Goal: Navigation & Orientation: Find specific page/section

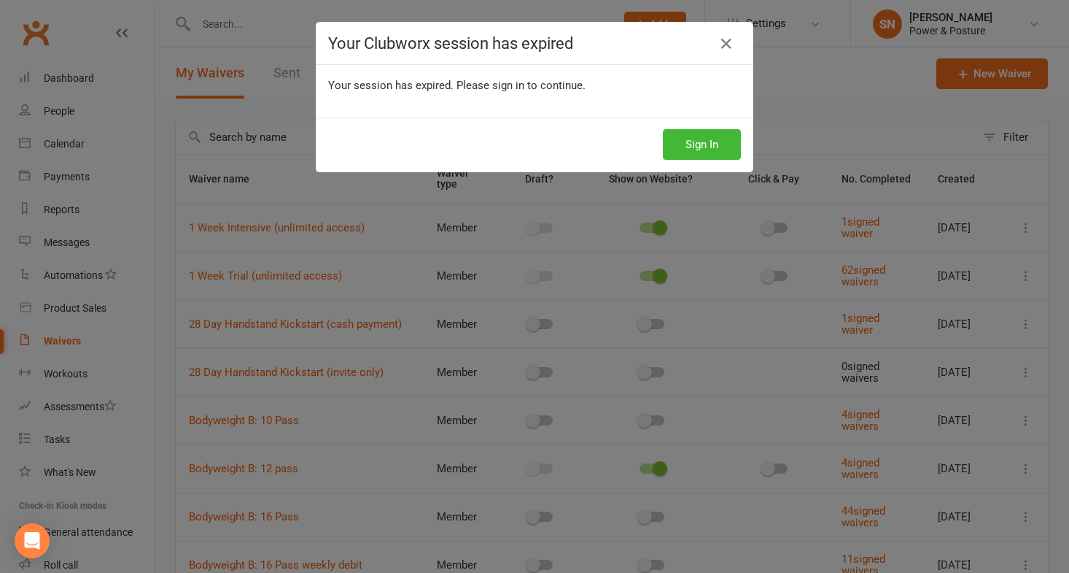
select select "100"
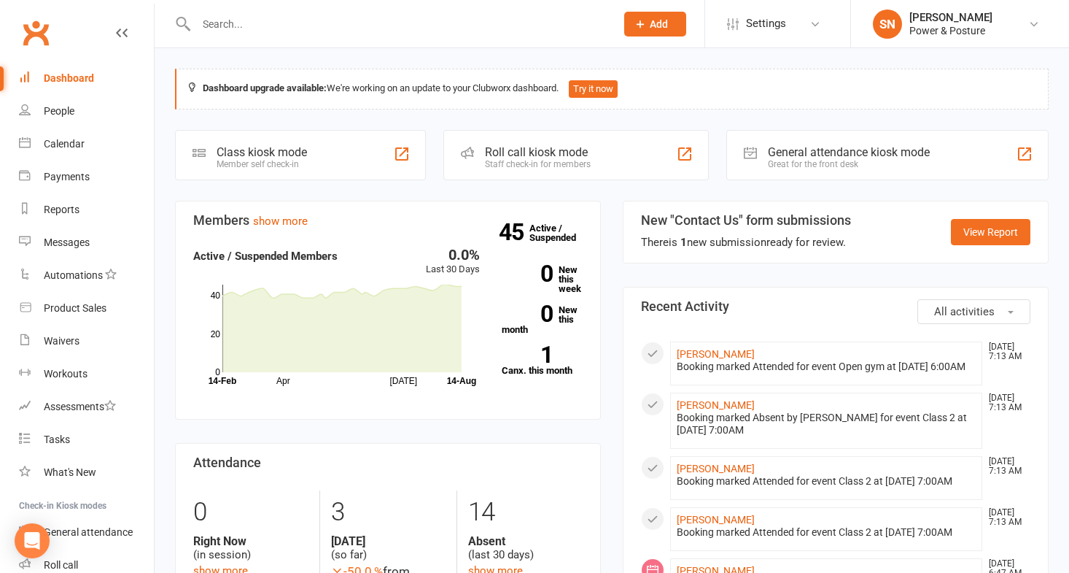
click at [247, 19] on input "text" at bounding box center [399, 24] width 414 height 20
click at [64, 142] on div "Calendar" at bounding box center [64, 144] width 41 height 12
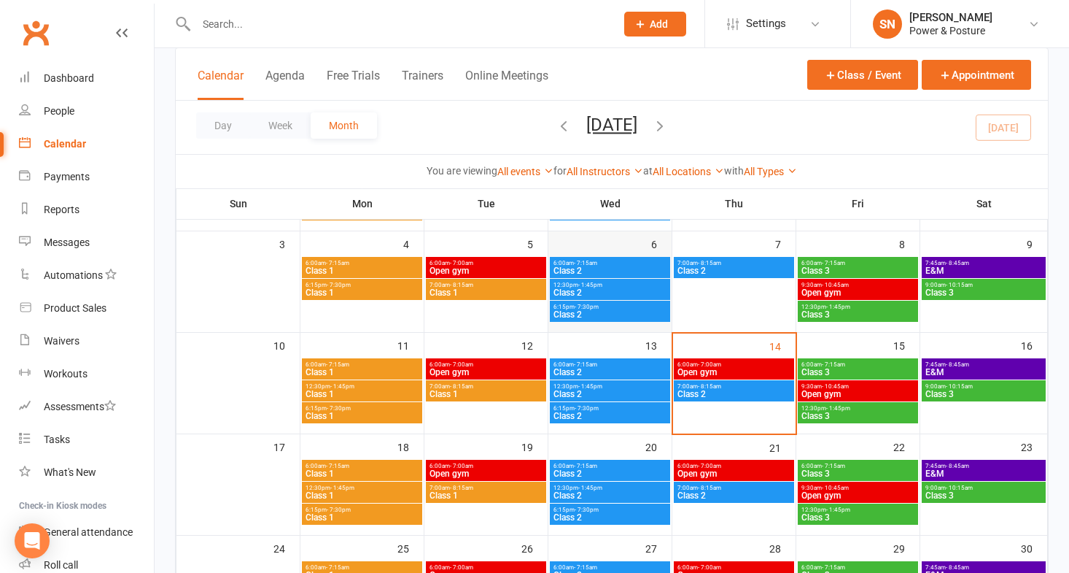
scroll to position [222, 0]
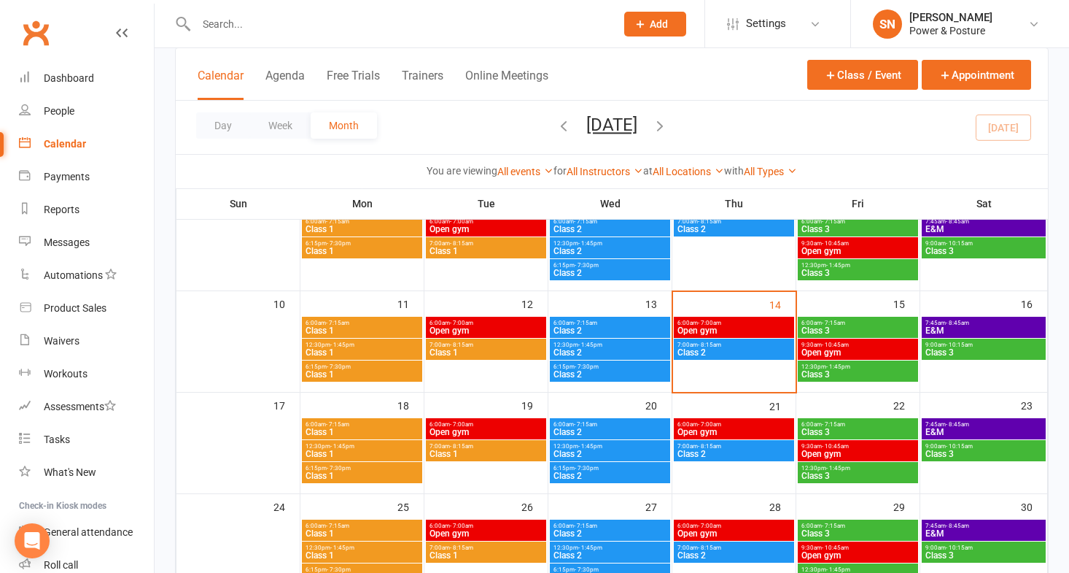
click at [581, 373] on span "Class 2" at bounding box center [610, 374] width 115 height 9
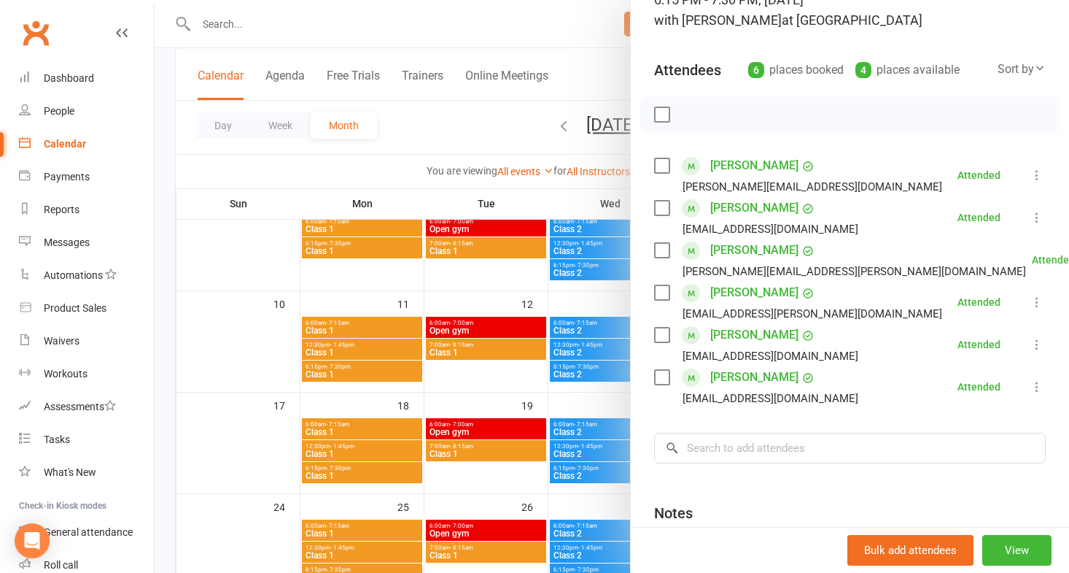
scroll to position [120, 0]
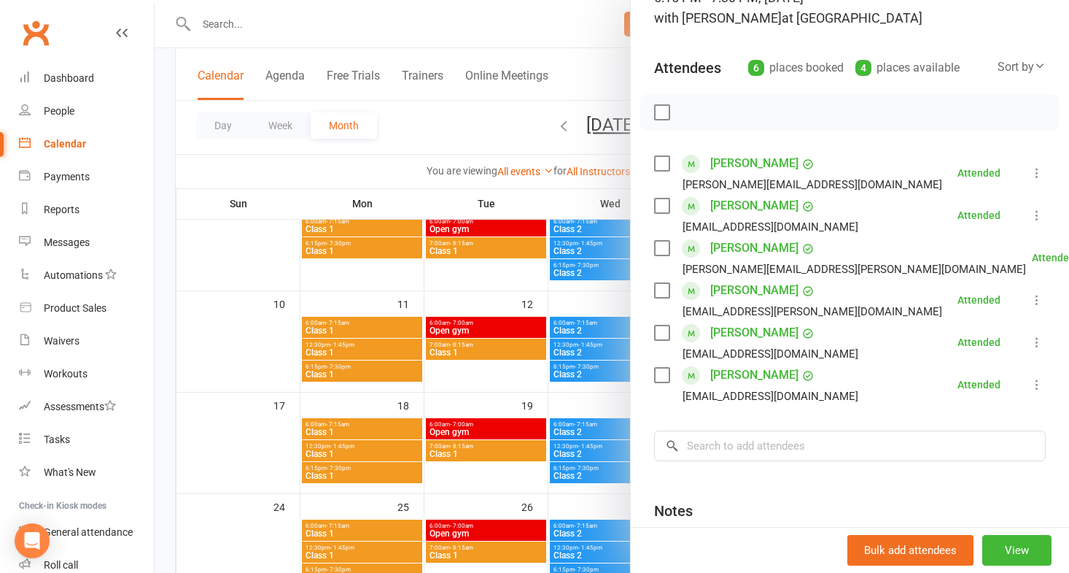
click at [252, 30] on div at bounding box center [612, 286] width 915 height 573
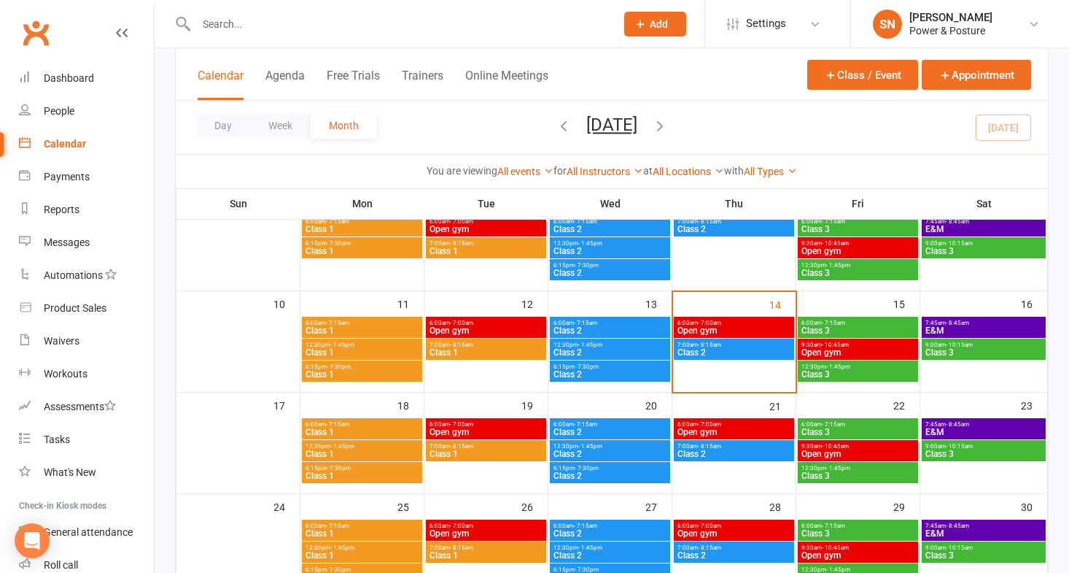
click at [225, 12] on div at bounding box center [390, 23] width 430 height 47
click at [230, 26] on input "text" at bounding box center [399, 24] width 414 height 20
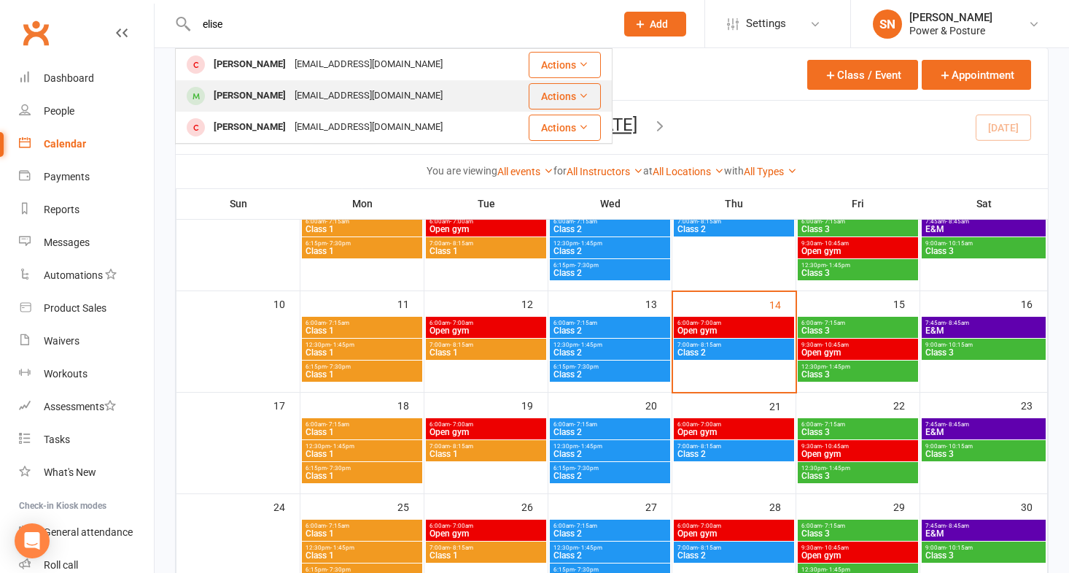
type input "elise"
click at [260, 91] on div "[PERSON_NAME]" at bounding box center [249, 95] width 81 height 21
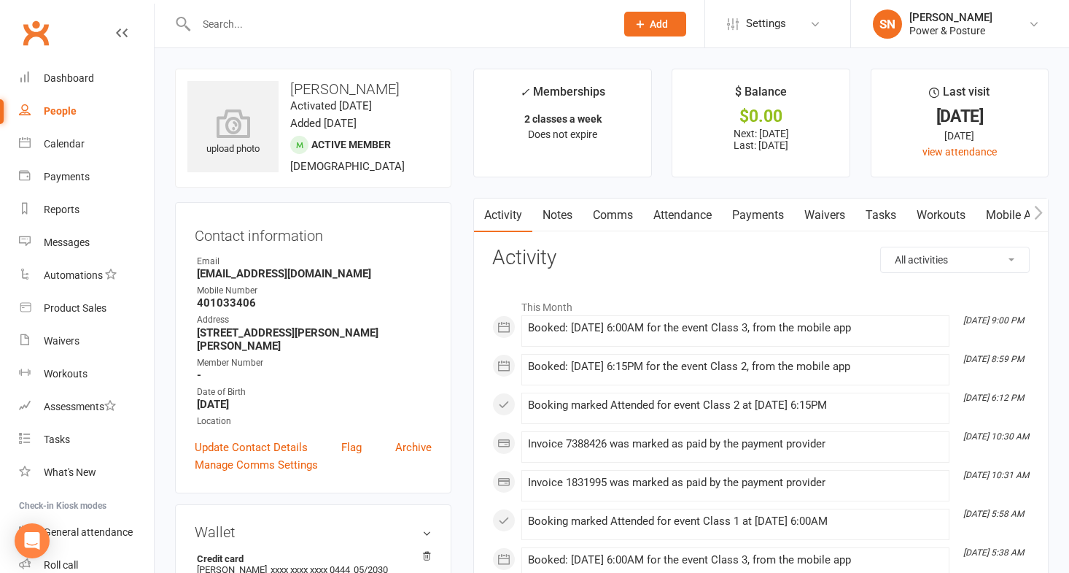
click at [317, 26] on input "text" at bounding box center [399, 24] width 414 height 20
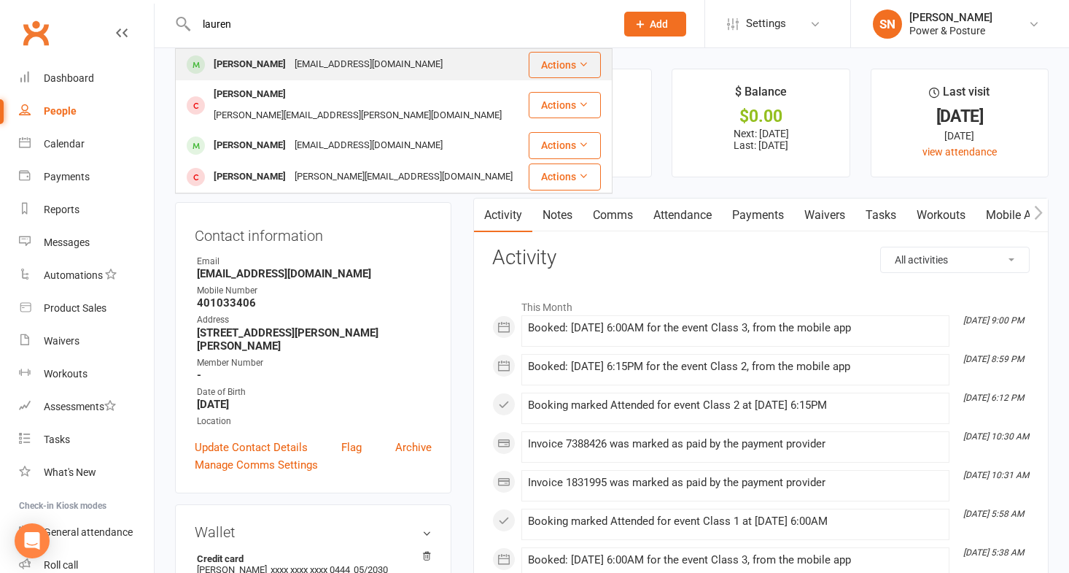
type input "lauren"
click at [312, 63] on div "[EMAIL_ADDRESS][DOMAIN_NAME]" at bounding box center [368, 64] width 157 height 21
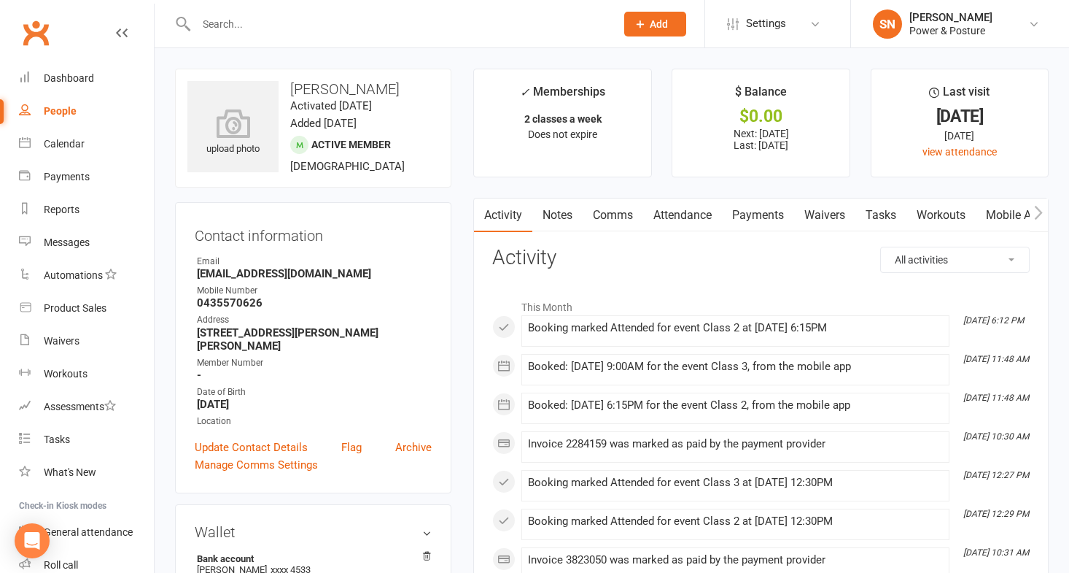
click at [327, 15] on input "text" at bounding box center [399, 24] width 414 height 20
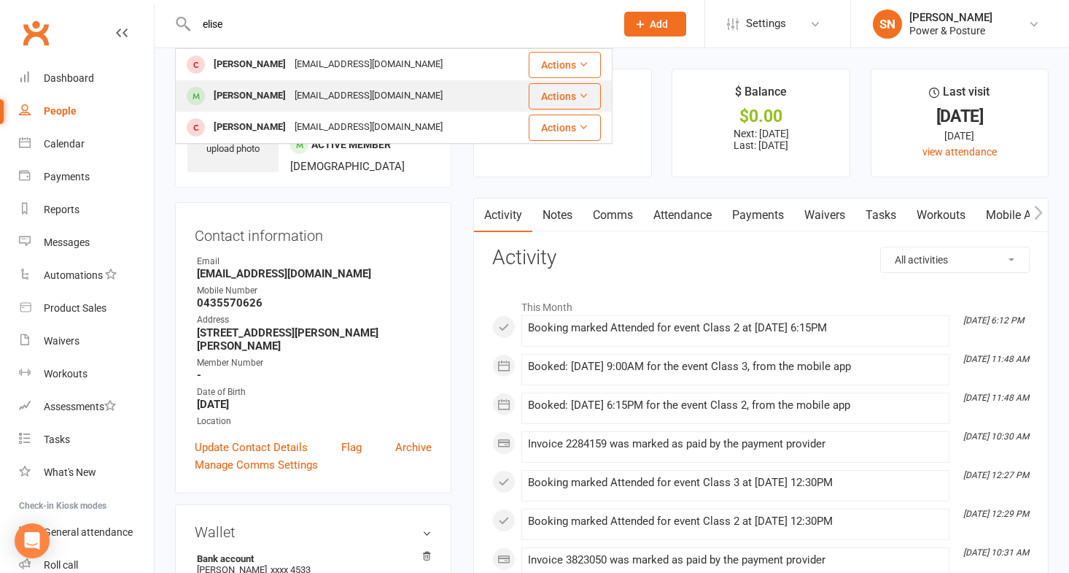
type input "elise"
click at [269, 91] on div "[PERSON_NAME]" at bounding box center [249, 95] width 81 height 21
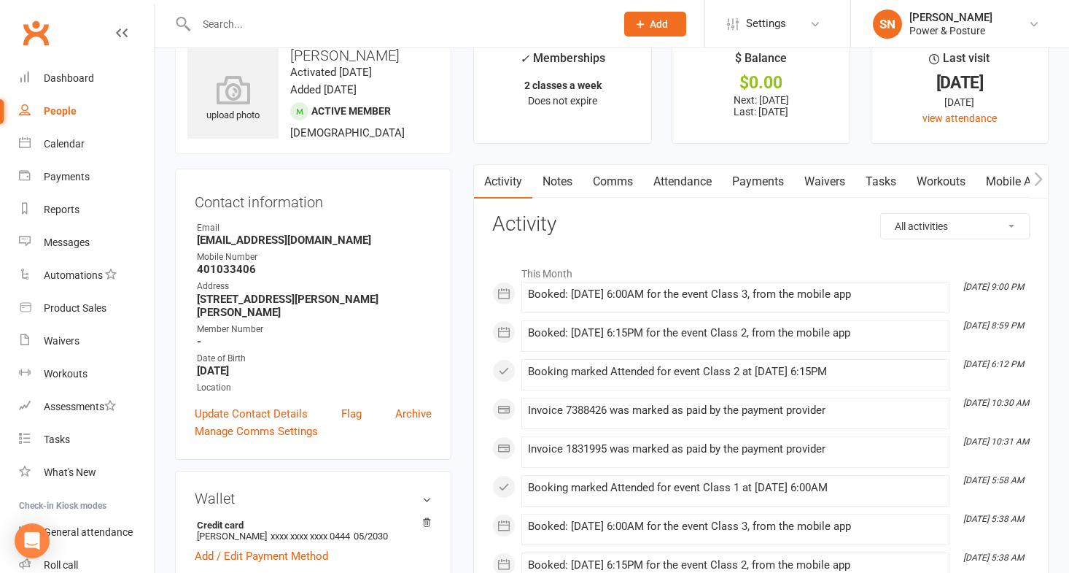
scroll to position [33, 0]
click at [60, 142] on div "Calendar" at bounding box center [64, 144] width 41 height 12
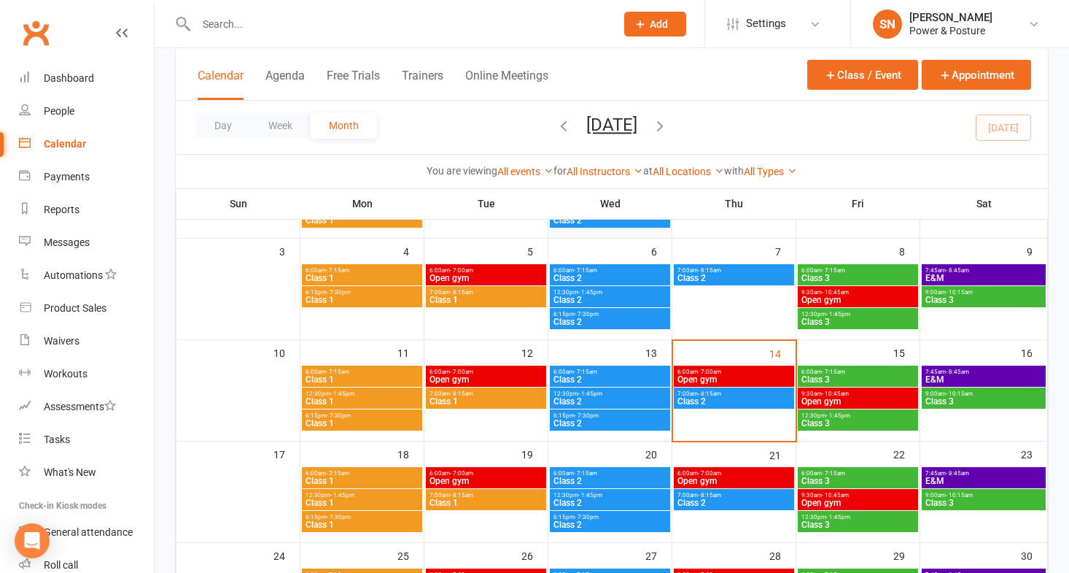
scroll to position [184, 0]
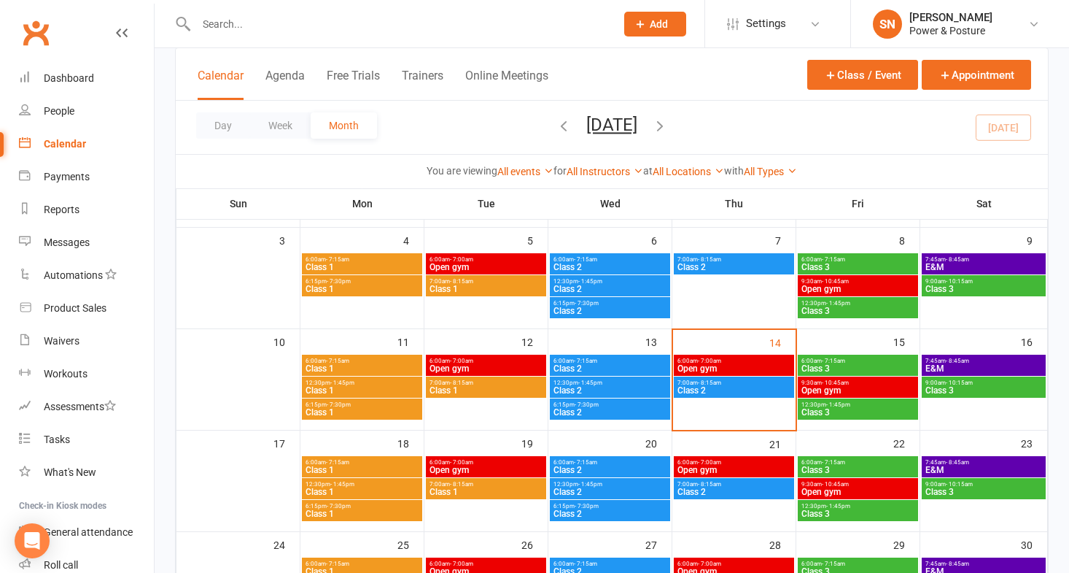
click at [616, 410] on span "Class 2" at bounding box center [610, 412] width 115 height 9
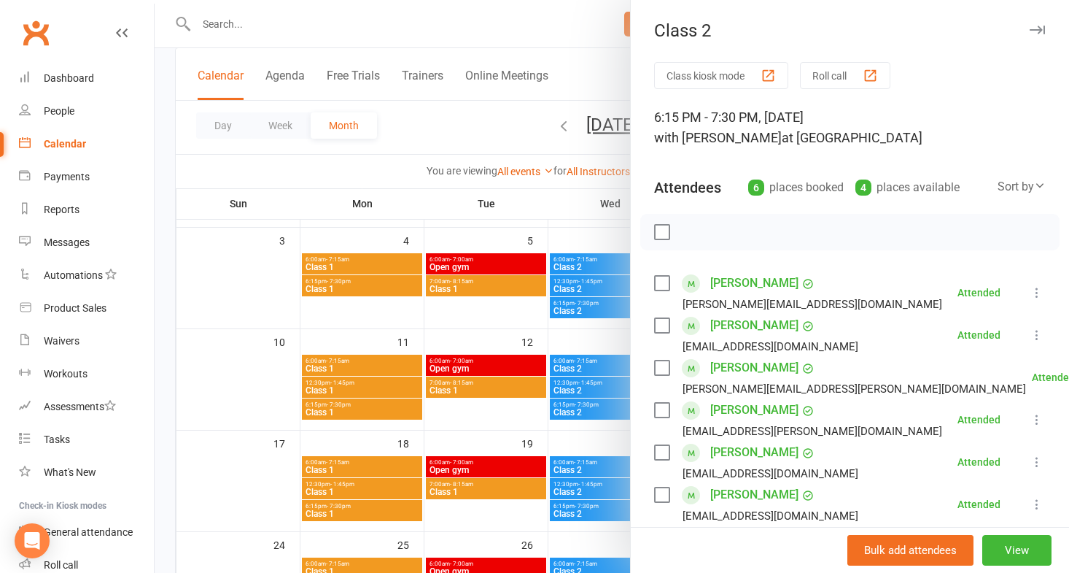
click at [360, 181] on div at bounding box center [612, 286] width 915 height 573
